Goal: Task Accomplishment & Management: Complete application form

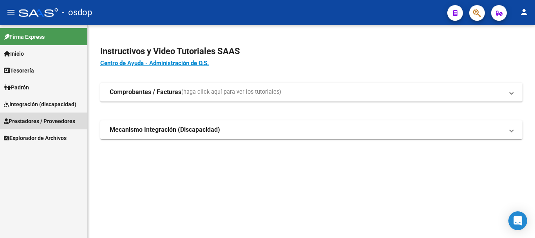
click at [38, 123] on span "Prestadores / Proveedores" at bounding box center [39, 121] width 71 height 9
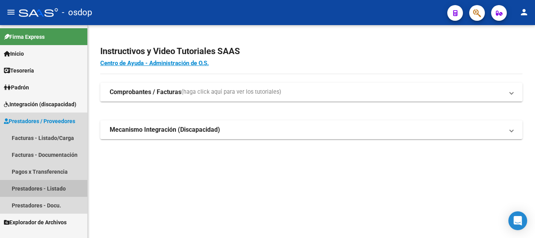
click at [27, 185] on link "Prestadores - Listado" at bounding box center [43, 188] width 87 height 17
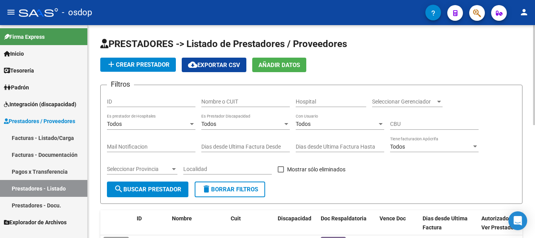
click at [223, 94] on div "Nombre o CUIT" at bounding box center [245, 99] width 89 height 16
type input "27330647065"
click at [156, 186] on span "search Buscar Prestador" at bounding box center [147, 189] width 67 height 7
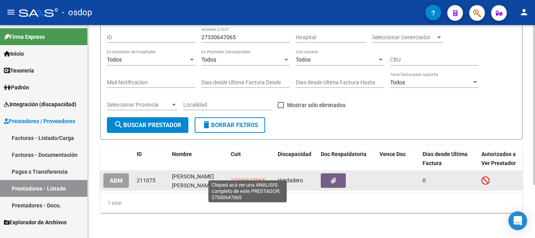
click at [241, 177] on span "27330647065" at bounding box center [248, 180] width 34 height 6
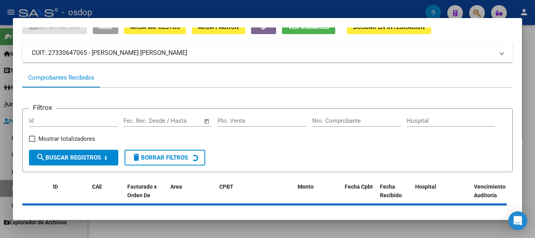
scroll to position [69, 0]
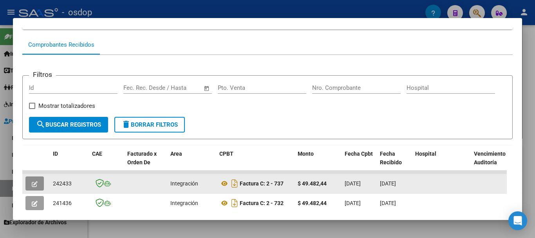
click at [38, 186] on button "button" at bounding box center [34, 183] width 18 height 14
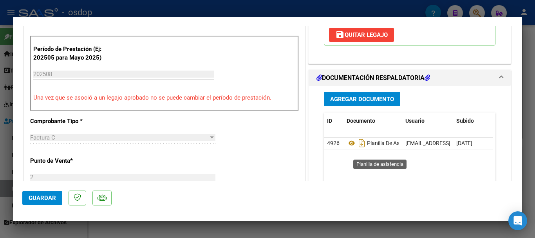
scroll to position [196, 0]
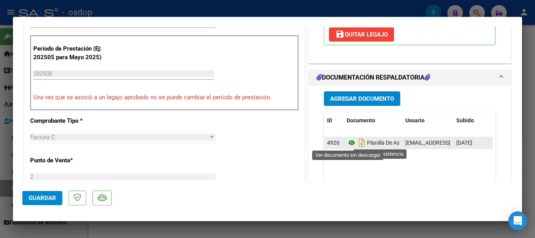
click at [347, 145] on icon at bounding box center [352, 142] width 10 height 9
click at [349, 143] on icon at bounding box center [352, 142] width 10 height 9
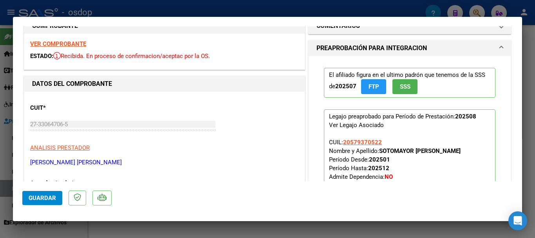
scroll to position [0, 0]
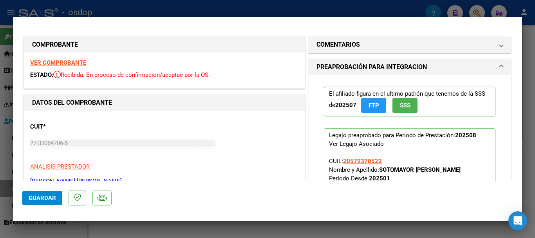
click at [49, 64] on strong "VER COMPROBANTE" at bounding box center [58, 62] width 56 height 7
type input "$ 0,00"
